Goal: Check status: Check status

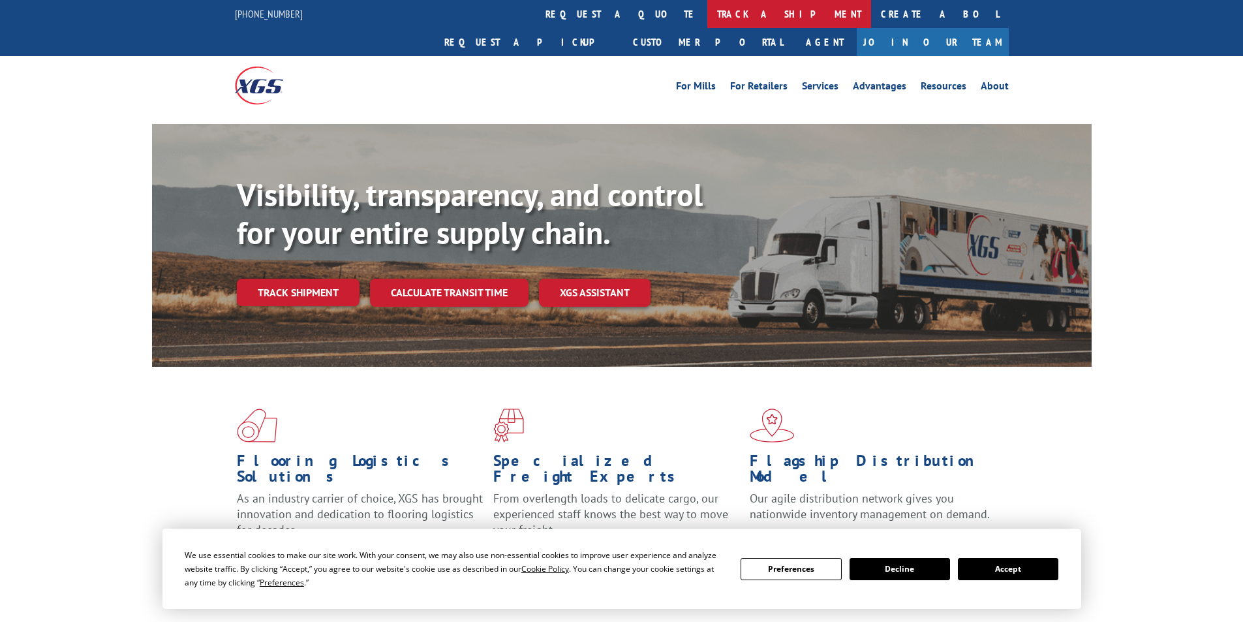
click at [707, 13] on link "track a shipment" at bounding box center [789, 14] width 164 height 28
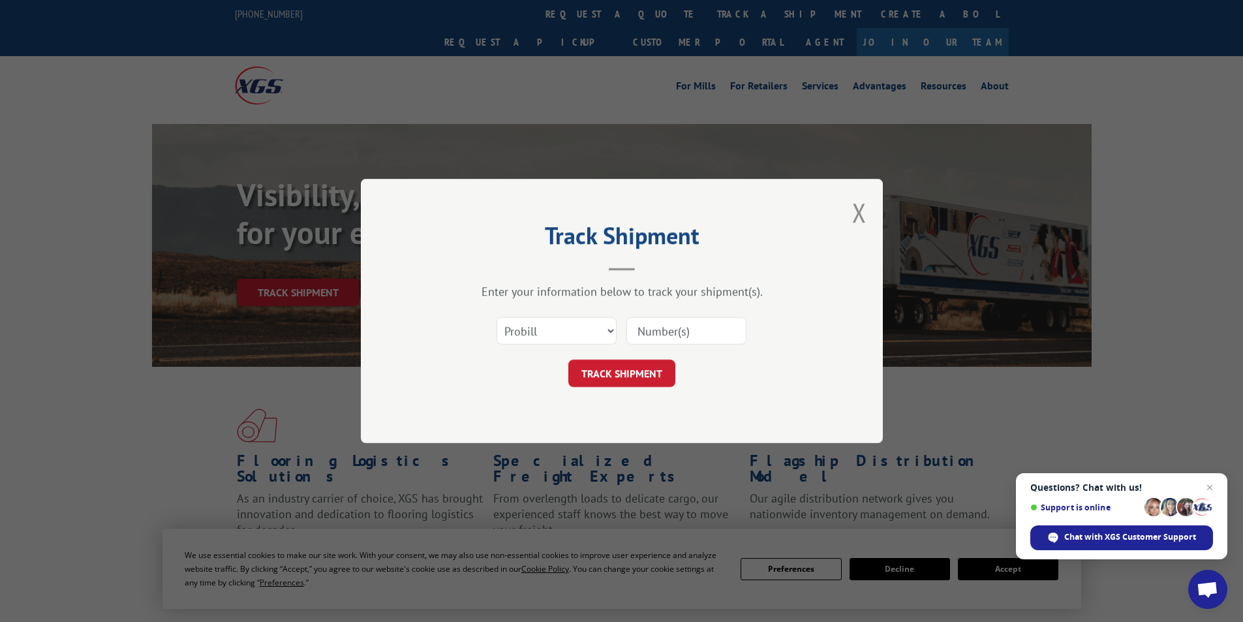
click at [681, 334] on input at bounding box center [686, 330] width 120 height 27
paste input "18862"
type input "18862"
click at [637, 367] on button "TRACK SHIPMENT" at bounding box center [621, 373] width 107 height 27
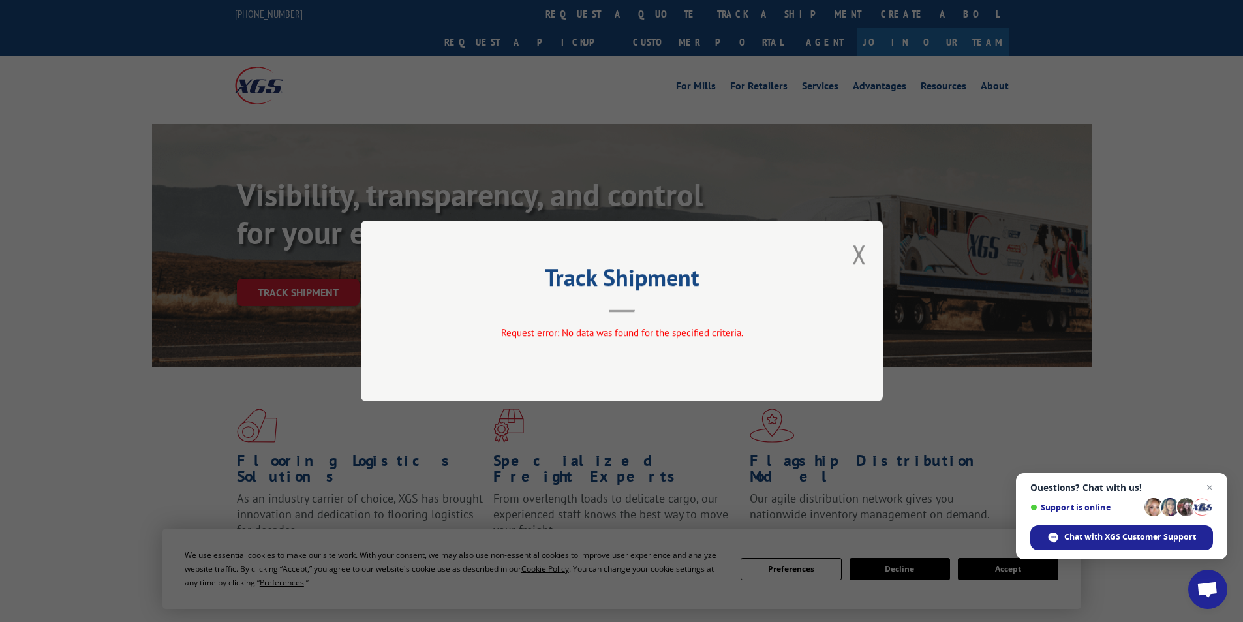
click at [852, 254] on div "Track Shipment Request error: No data was found for the specified criteria." at bounding box center [622, 311] width 522 height 181
click at [870, 253] on div "Track Shipment Request error: No data was found for the specified criteria." at bounding box center [622, 311] width 522 height 181
click at [855, 256] on button "Close modal" at bounding box center [859, 254] width 14 height 35
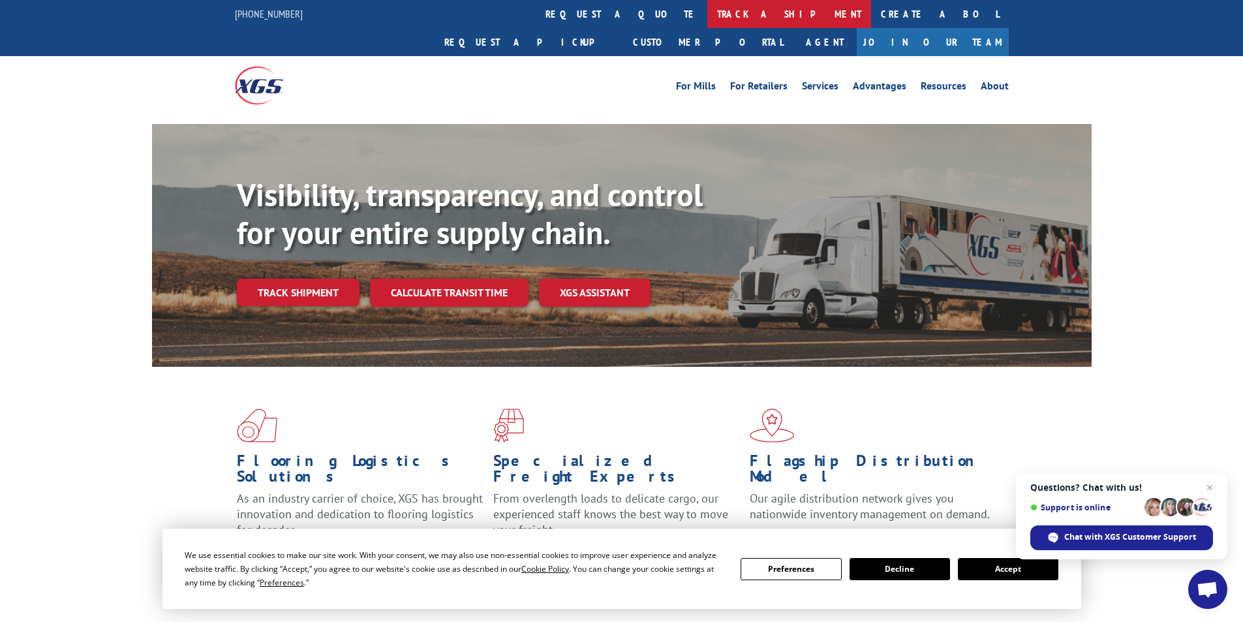
click at [707, 15] on link "track a shipment" at bounding box center [789, 14] width 164 height 28
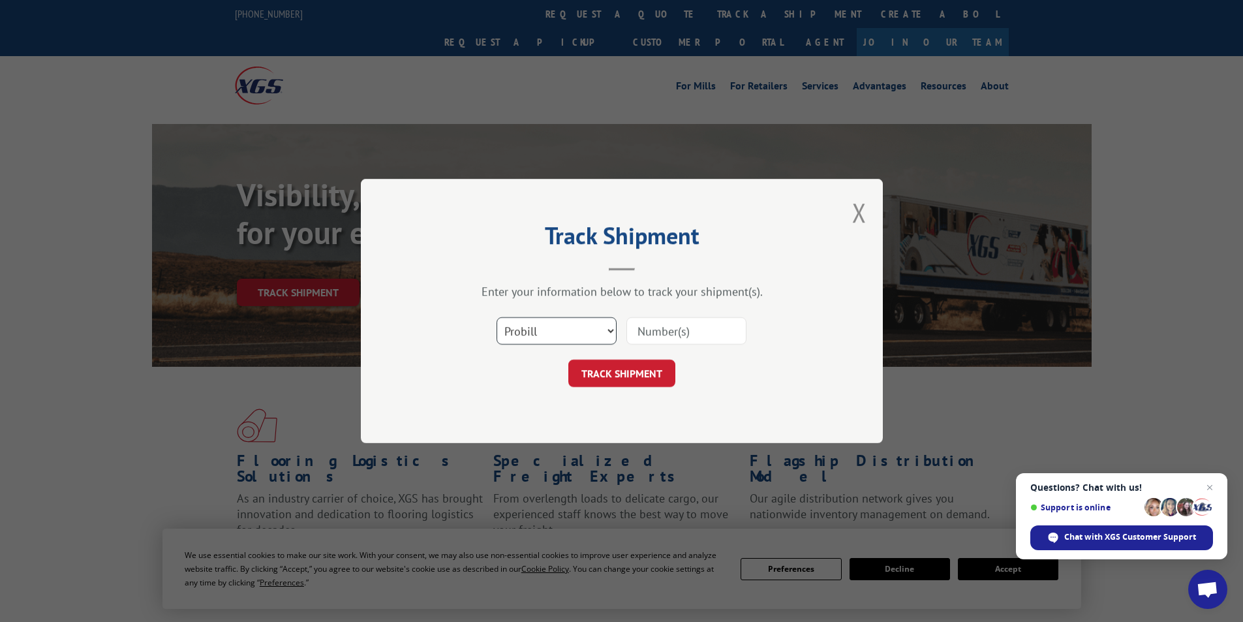
click at [578, 326] on select "Select category... Probill BOL PO" at bounding box center [557, 330] width 120 height 27
select select "bol"
click at [497, 317] on select "Select category... Probill BOL PO" at bounding box center [557, 330] width 120 height 27
click at [659, 332] on input at bounding box center [686, 330] width 120 height 27
paste input "18862"
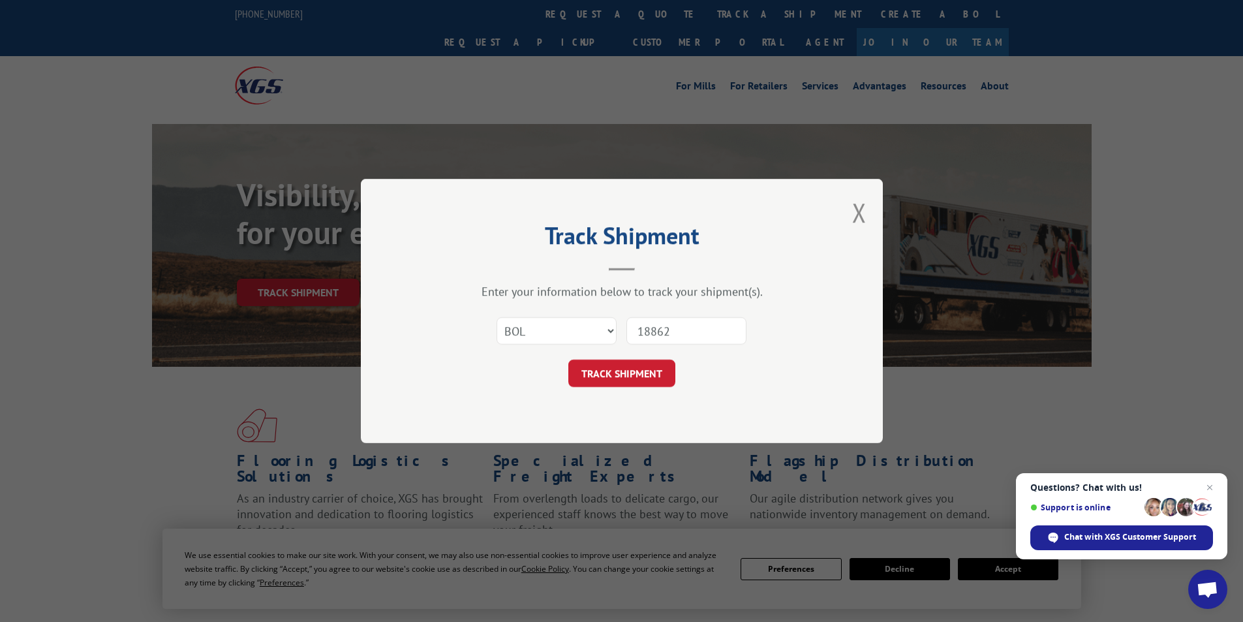
type input "18862"
click at [634, 386] on button "TRACK SHIPMENT" at bounding box center [621, 373] width 107 height 27
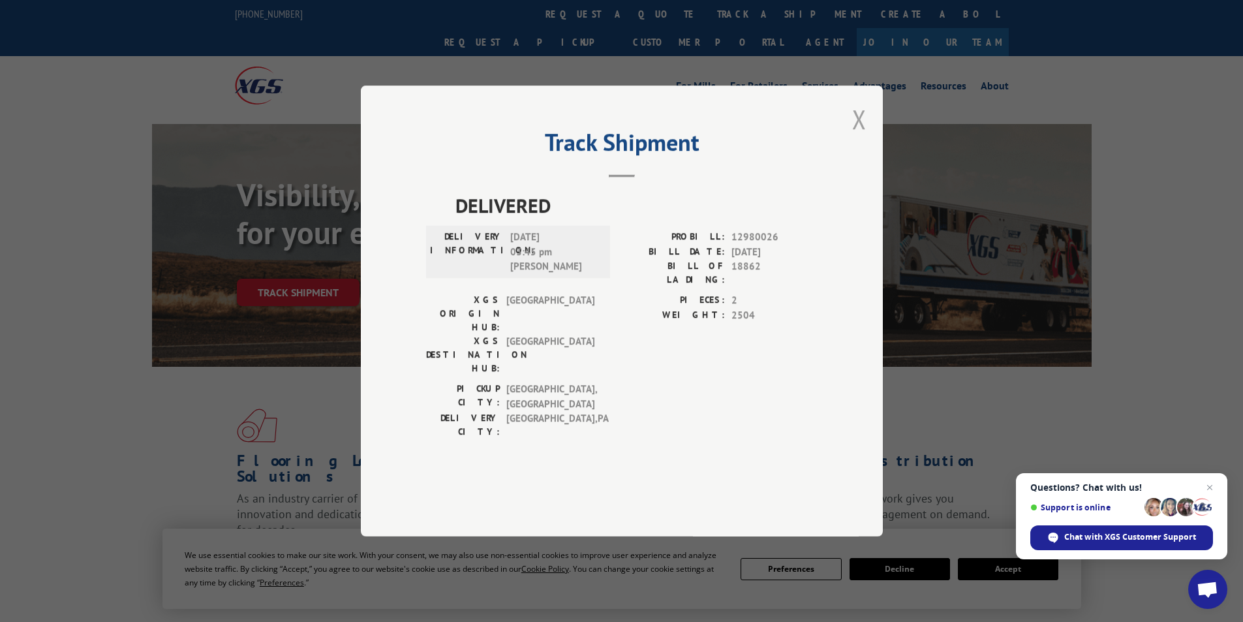
click at [861, 136] on button "Close modal" at bounding box center [859, 119] width 14 height 35
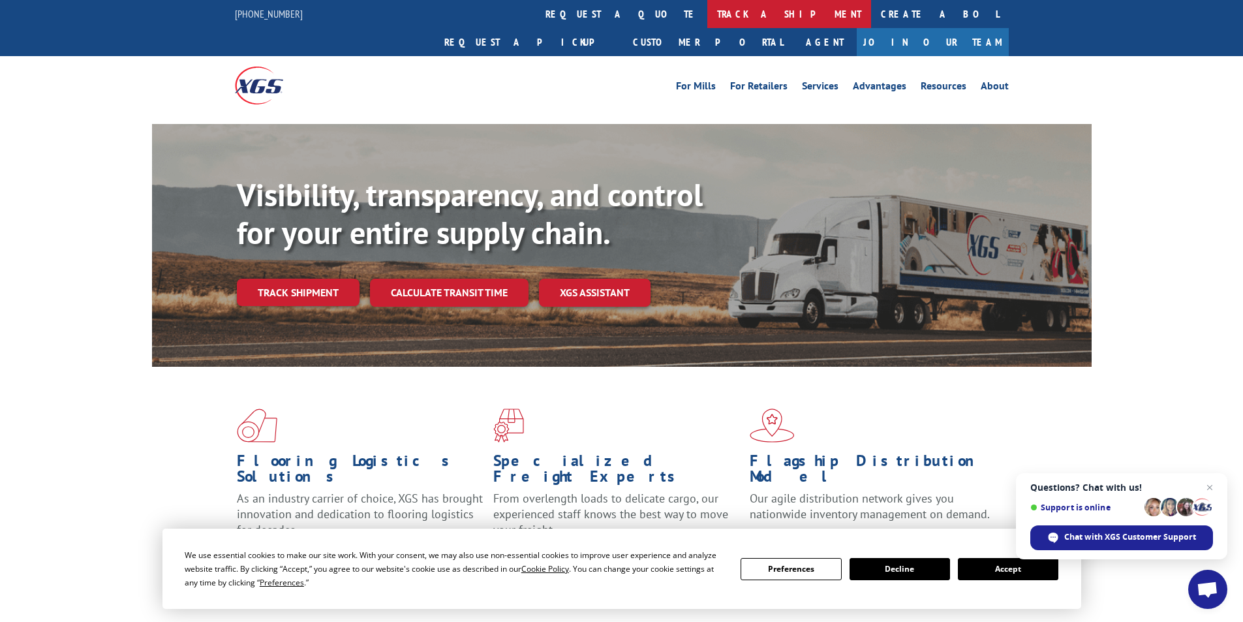
click at [707, 14] on link "track a shipment" at bounding box center [789, 14] width 164 height 28
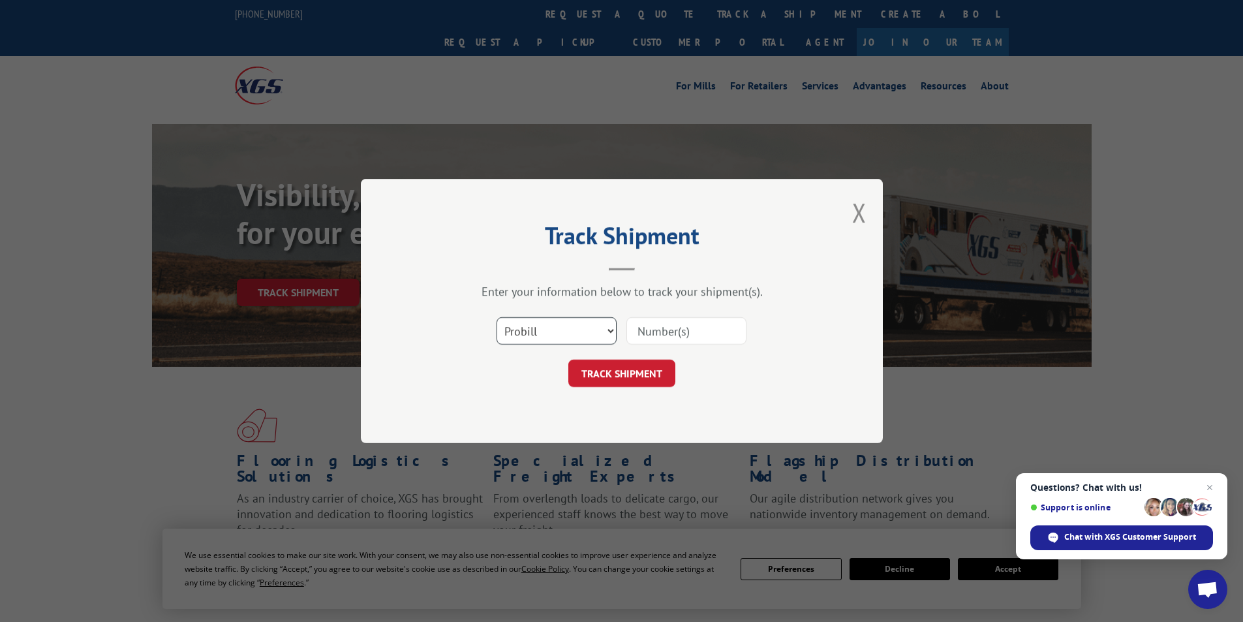
click at [538, 336] on select "Select category... Probill BOL PO" at bounding box center [557, 330] width 120 height 27
select select "po"
click at [497, 317] on select "Select category... Probill BOL PO" at bounding box center [557, 330] width 120 height 27
drag, startPoint x: 661, startPoint y: 328, endPoint x: 667, endPoint y: 324, distance: 6.7
click at [661, 328] on input at bounding box center [686, 330] width 120 height 27
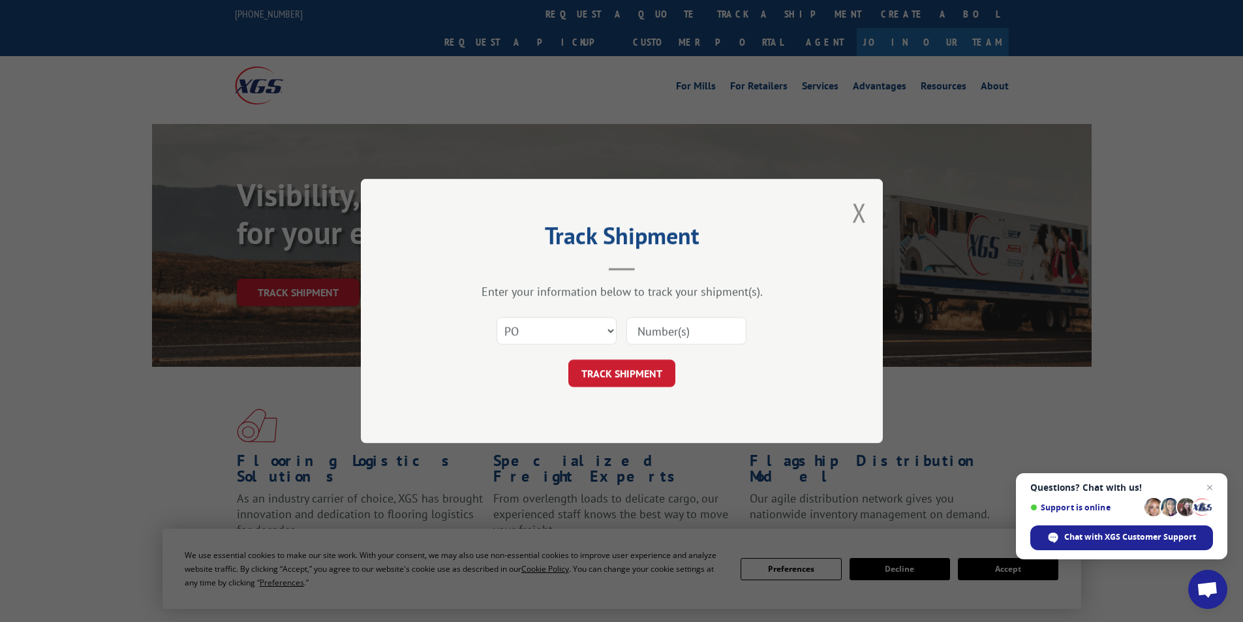
paste input "18862"
type input "18862"
drag, startPoint x: 641, startPoint y: 372, endPoint x: 662, endPoint y: 369, distance: 21.7
click at [642, 371] on button "TRACK SHIPMENT" at bounding box center [621, 373] width 107 height 27
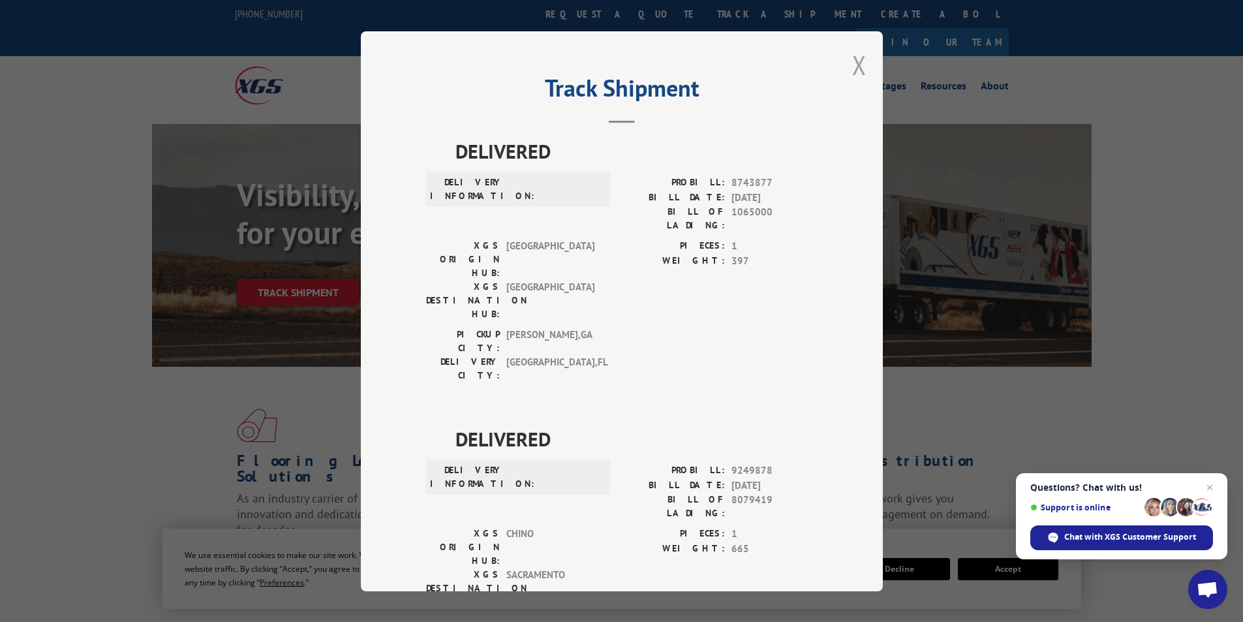
click at [856, 68] on button "Close modal" at bounding box center [859, 65] width 14 height 35
